Goal: Task Accomplishment & Management: Complete application form

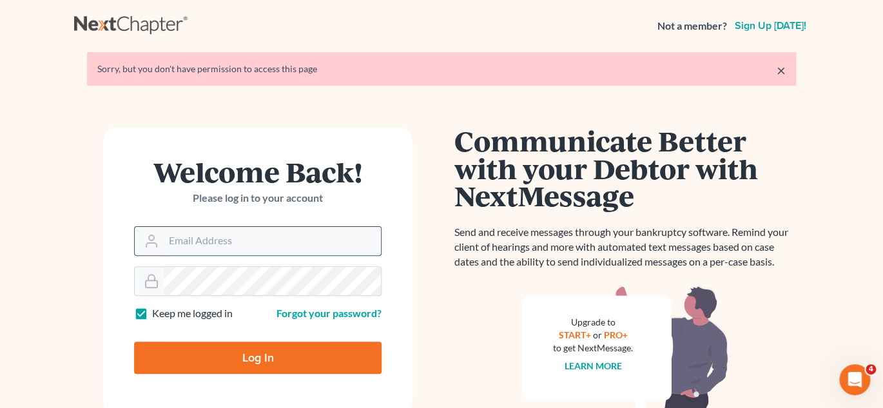
click at [213, 236] on input "Email Address" at bounding box center [272, 241] width 217 height 28
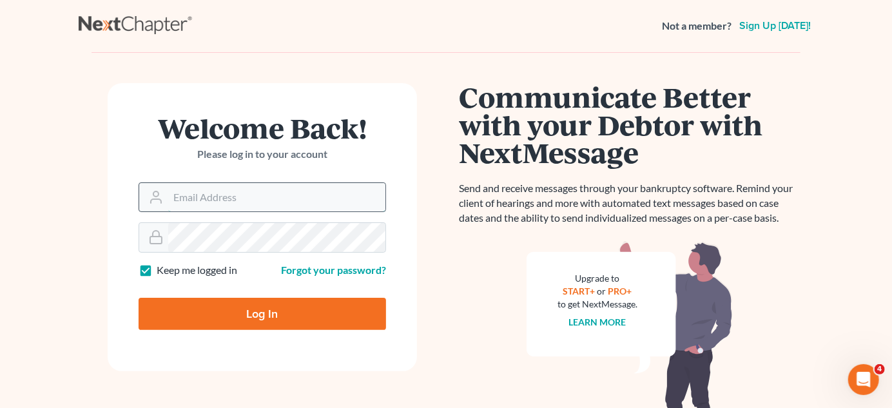
type input "[EMAIL_ADDRESS][DOMAIN_NAME]"
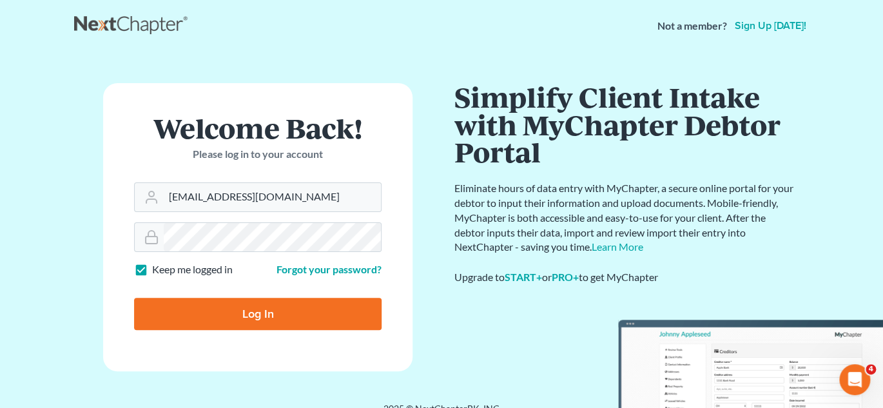
click at [339, 316] on input "Log In" at bounding box center [257, 314] width 247 height 32
type input "Thinking..."
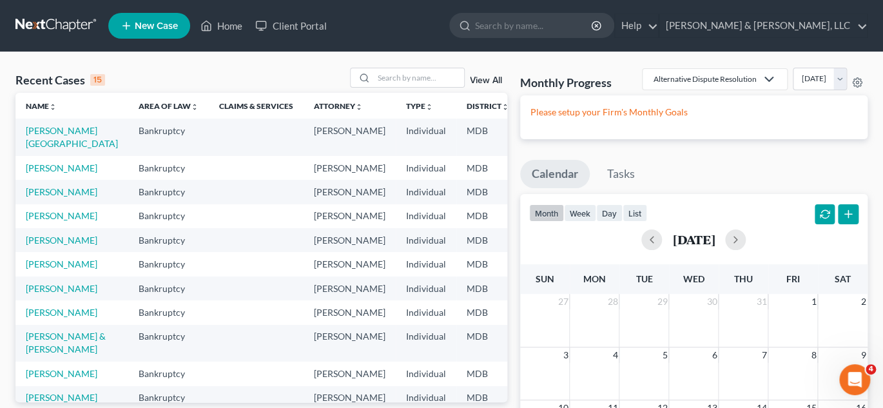
click at [130, 29] on icon at bounding box center [126, 25] width 12 height 15
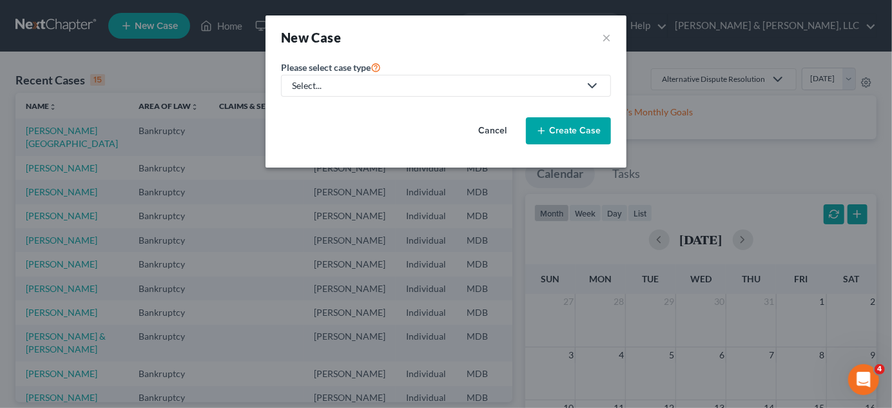
click at [447, 87] on div "Select..." at bounding box center [435, 85] width 287 height 13
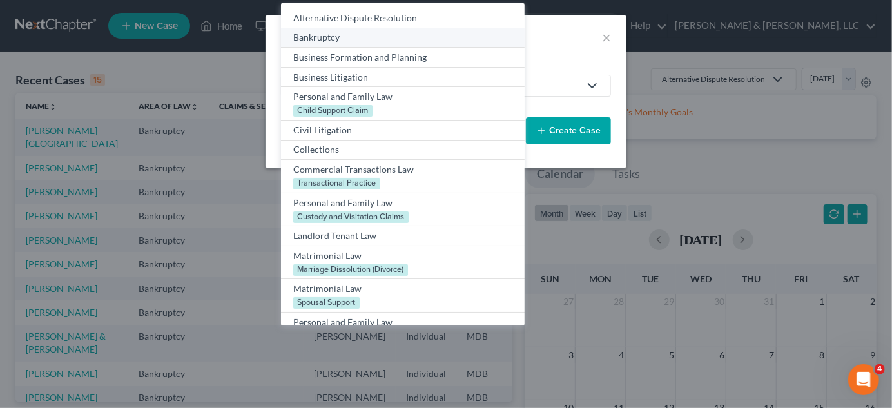
click at [322, 37] on div "Bankruptcy" at bounding box center [402, 37] width 218 height 13
select select "38"
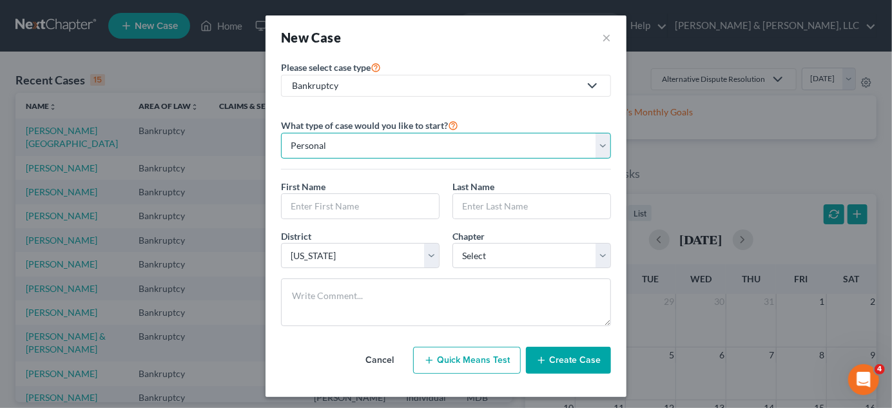
click at [320, 146] on select "Personal Business" at bounding box center [446, 146] width 330 height 26
select select "1"
click at [281, 133] on select "Personal Business" at bounding box center [446, 146] width 330 height 26
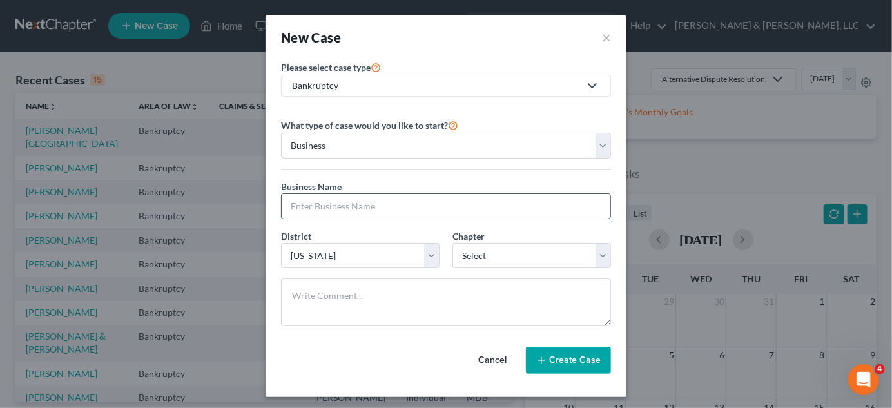
click at [301, 202] on input "text" at bounding box center [446, 206] width 329 height 24
type input "Green Wave Electric"
click at [602, 35] on button "×" at bounding box center [606, 37] width 9 height 18
